Goal: Obtain resource: Obtain resource

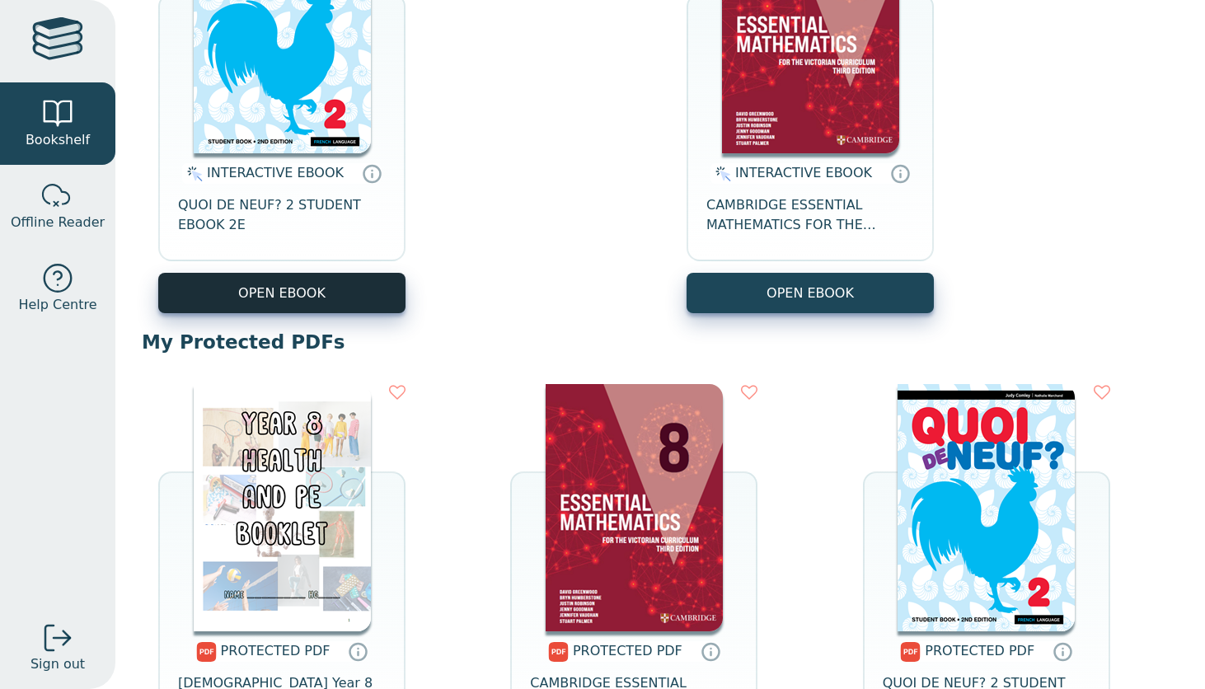
scroll to position [356, 0]
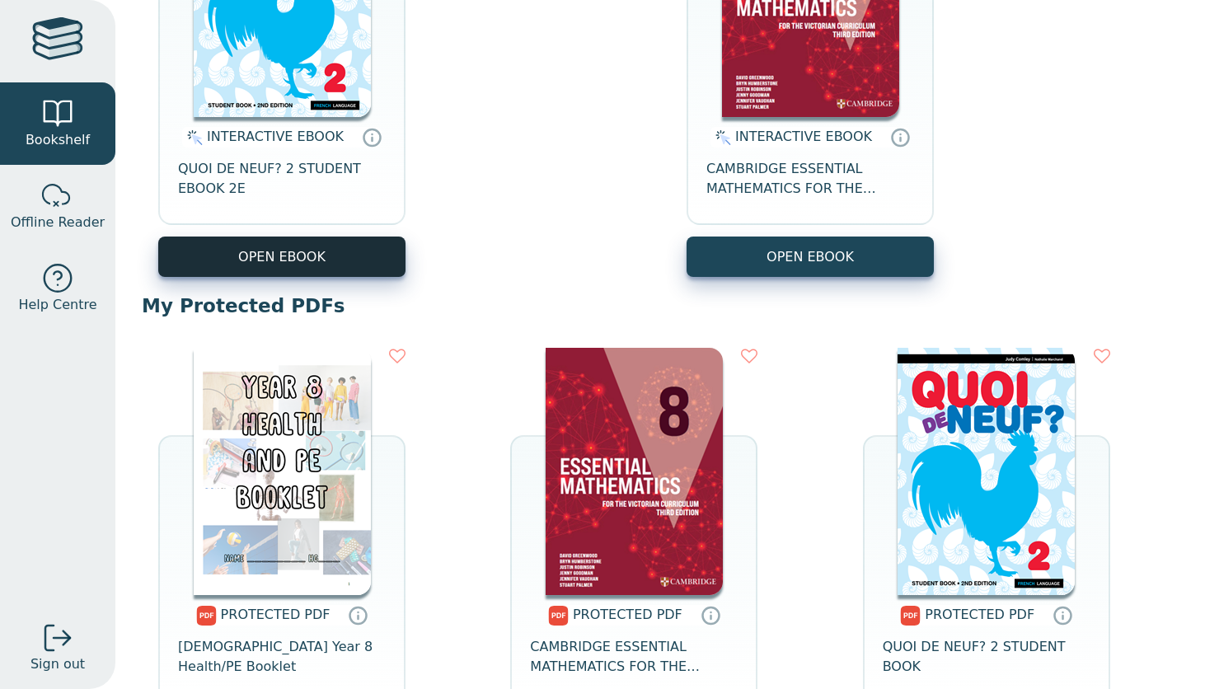
click at [357, 253] on button "OPEN EBOOK" at bounding box center [281, 257] width 247 height 40
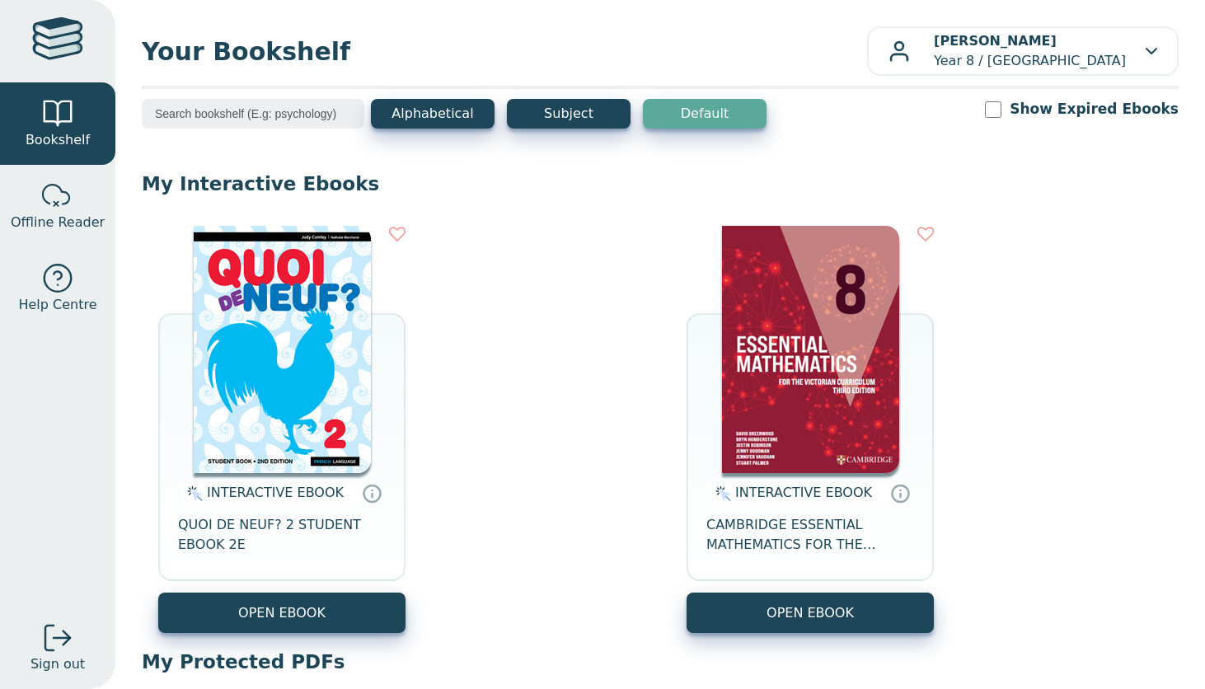
click at [255, 118] on input "search" at bounding box center [253, 114] width 223 height 30
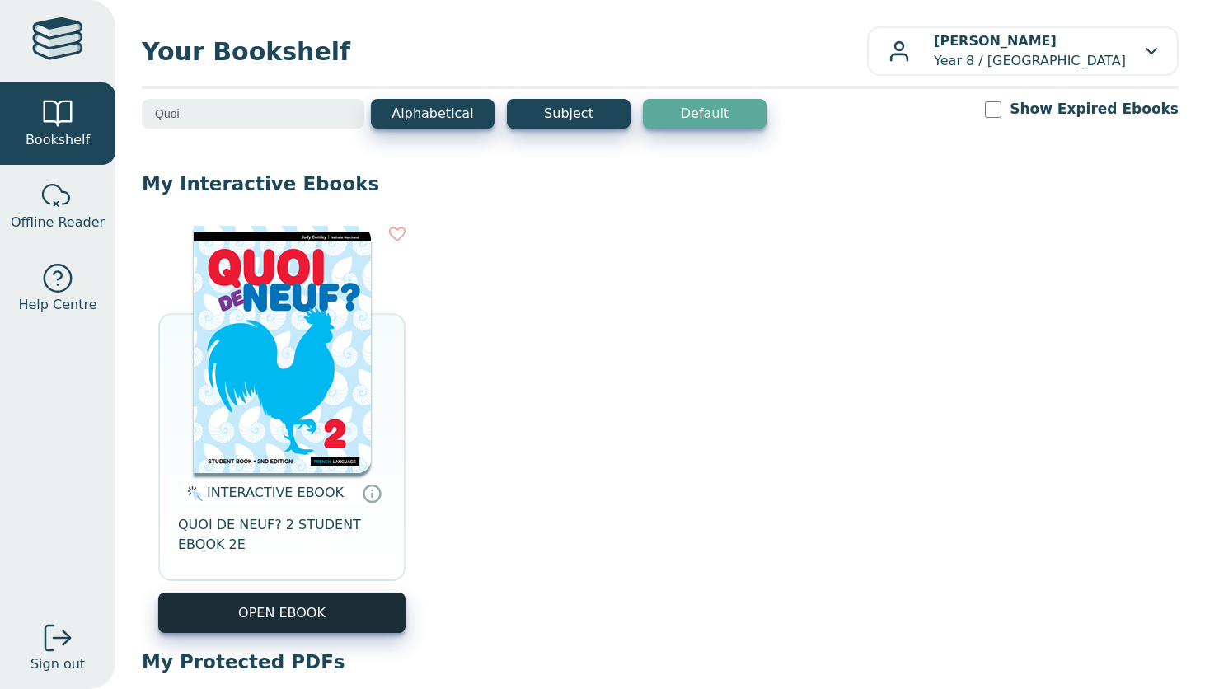
type input "Quoi"
click at [246, 621] on button "OPEN EBOOK" at bounding box center [281, 613] width 247 height 40
